Goal: Navigation & Orientation: Find specific page/section

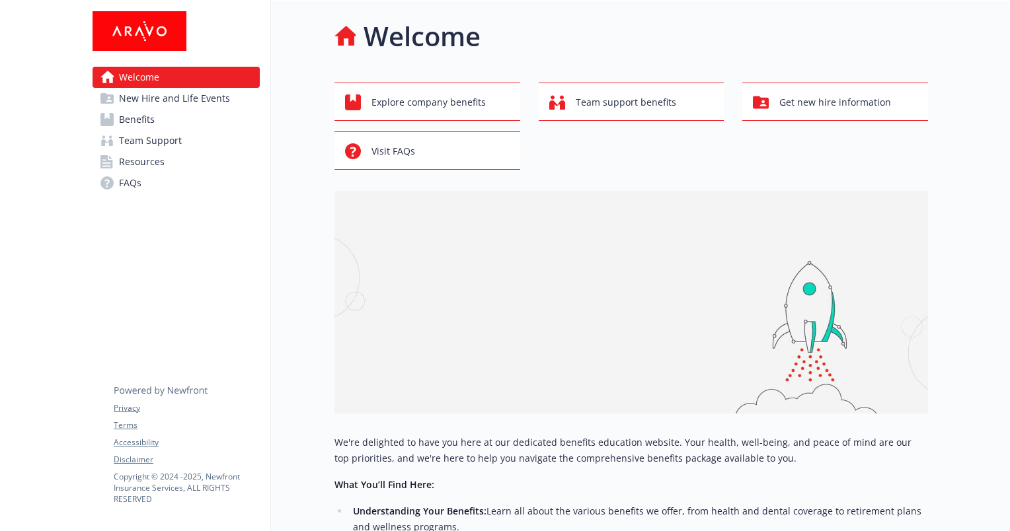
click at [957, 158] on div at bounding box center [969, 433] width 82 height 865
click at [949, 74] on div at bounding box center [969, 433] width 82 height 865
